Goal: Information Seeking & Learning: Learn about a topic

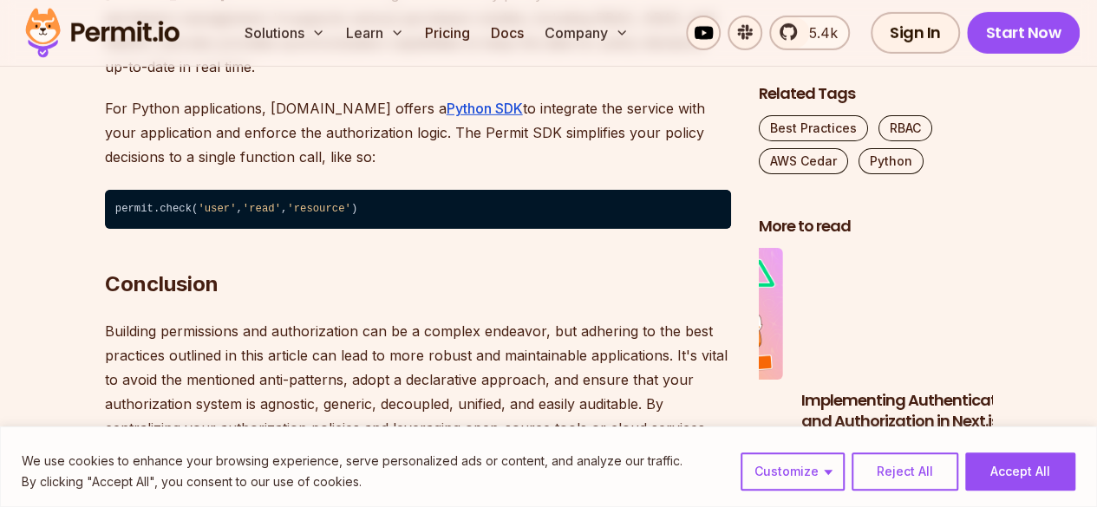
scroll to position [6068, 0]
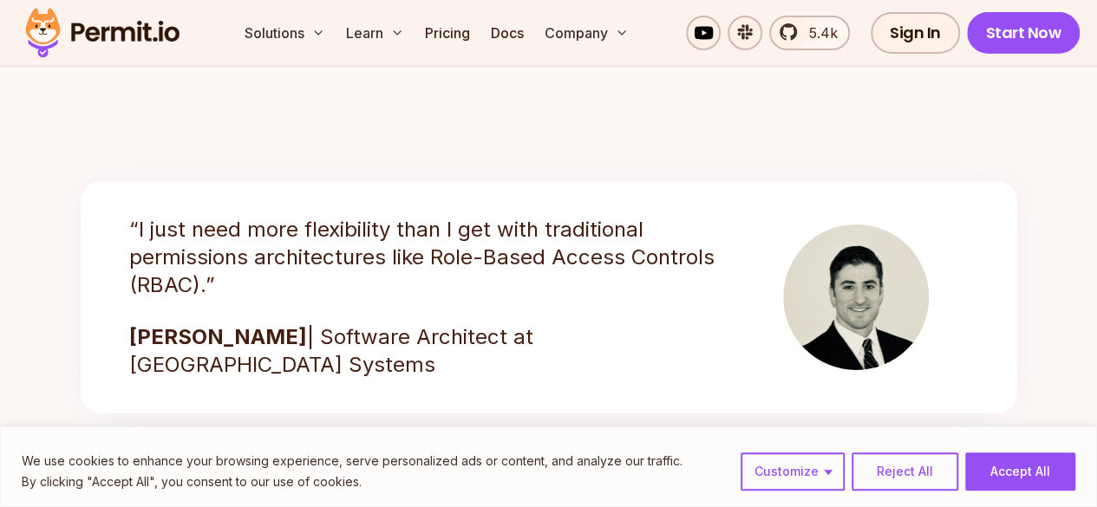
scroll to position [3034, 0]
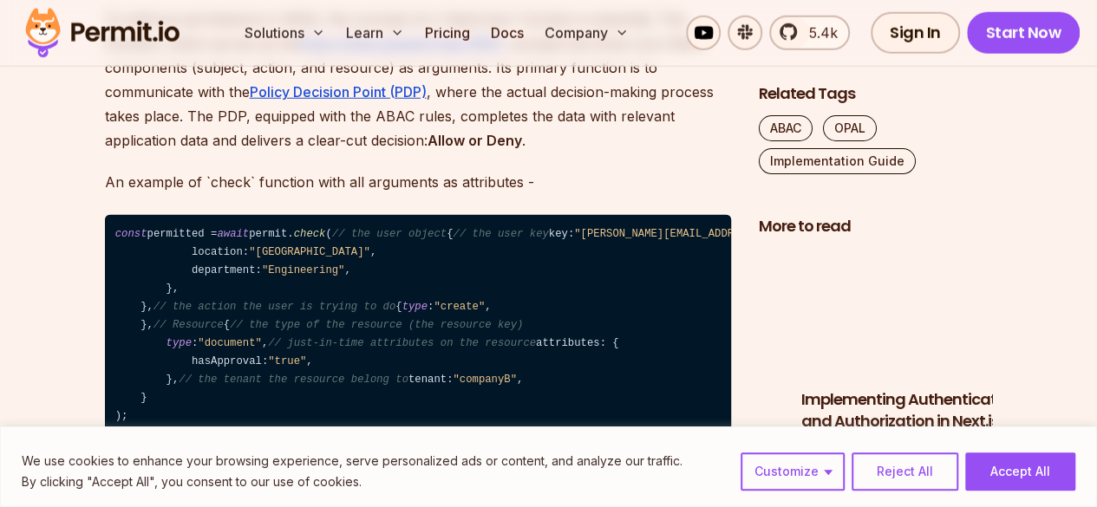
scroll to position [2427, 0]
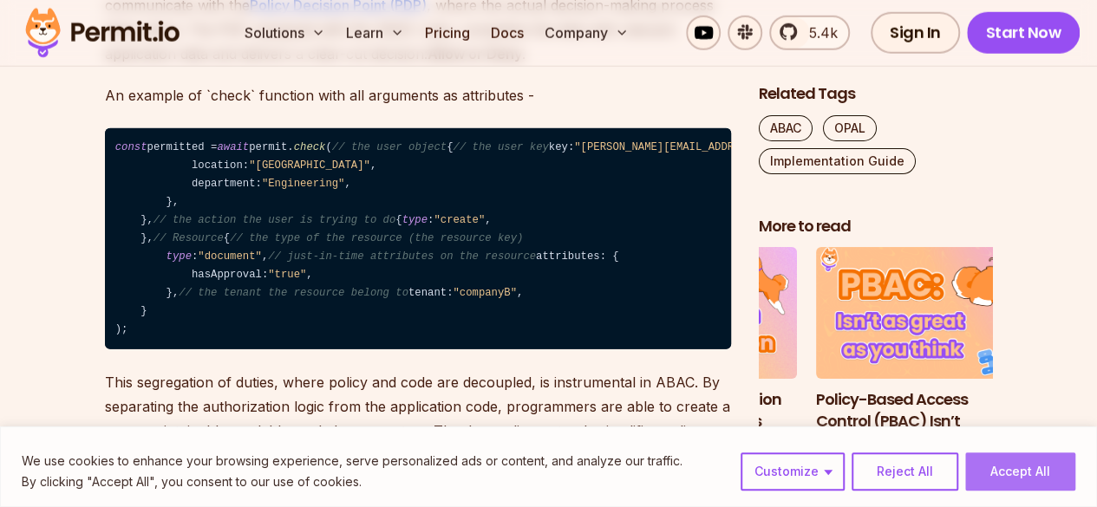
click at [1027, 460] on button "Accept All" at bounding box center [1020, 472] width 110 height 38
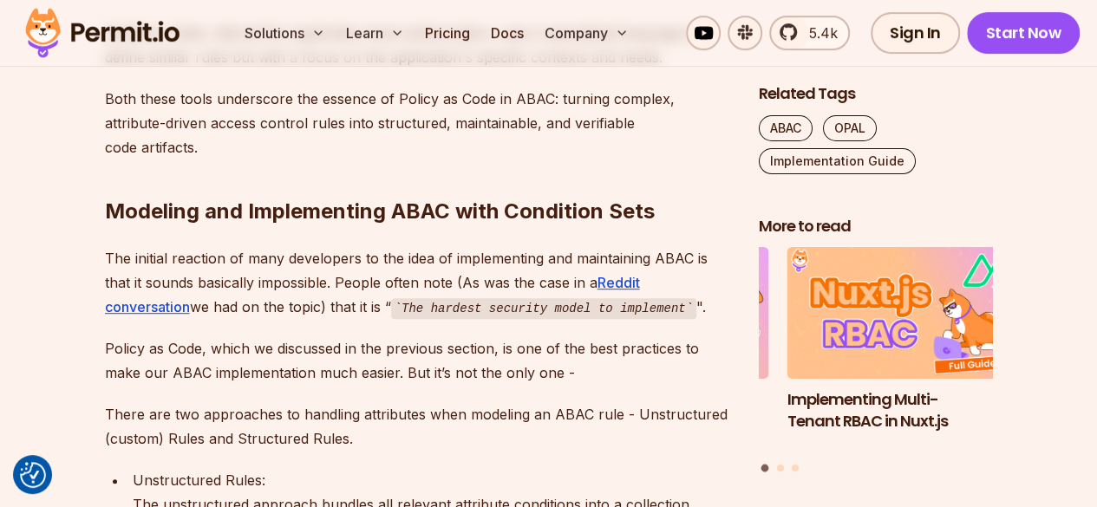
scroll to position [3641, 0]
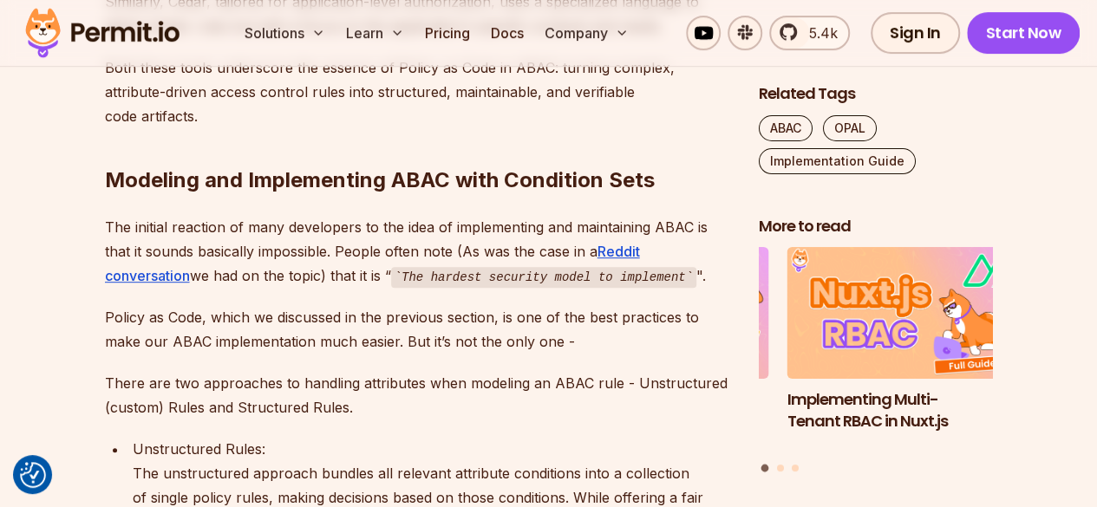
copy code "business_hours"
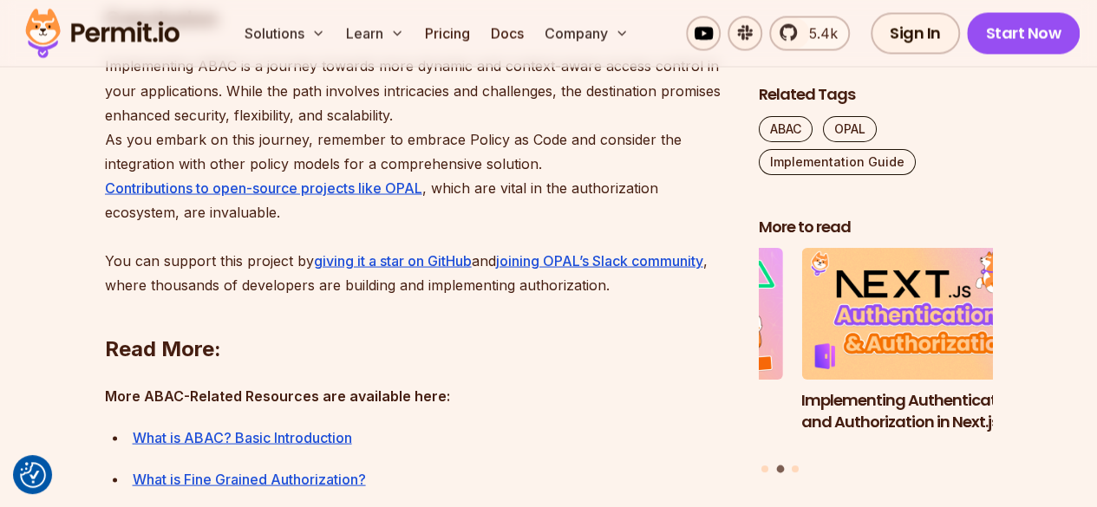
scroll to position [8322, 0]
